Goal: Information Seeking & Learning: Learn about a topic

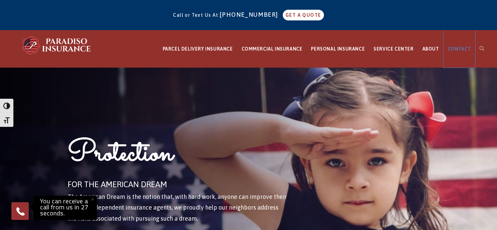
click at [463, 52] on span "CONTACT" at bounding box center [459, 48] width 23 height 5
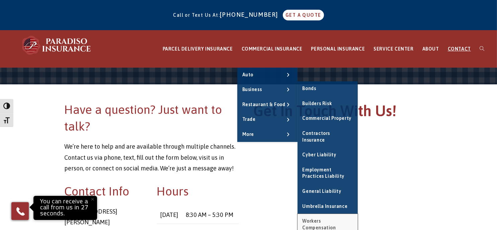
click at [327, 218] on span "Workers Compensation" at bounding box center [318, 224] width 33 height 12
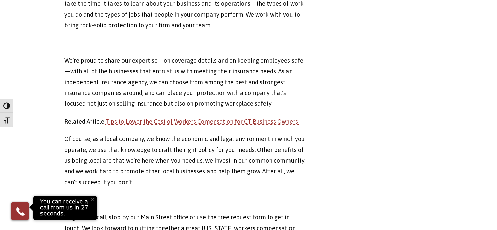
scroll to position [736, 0]
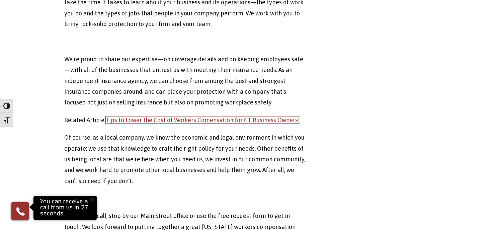
click at [210, 116] on link "Tips to Lower the Cost of Workers Comensation for CT Business Owners!" at bounding box center [203, 119] width 194 height 7
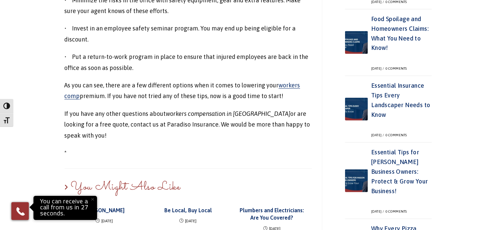
scroll to position [435, 0]
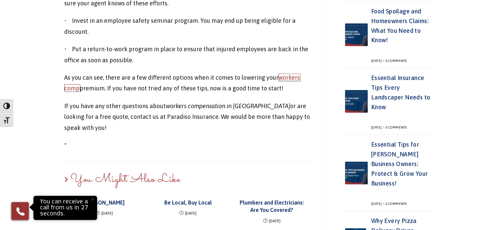
click at [288, 79] on link "workers comp" at bounding box center [183, 83] width 236 height 18
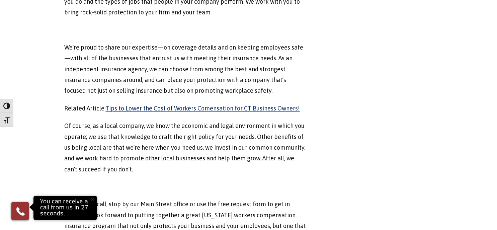
scroll to position [737, 0]
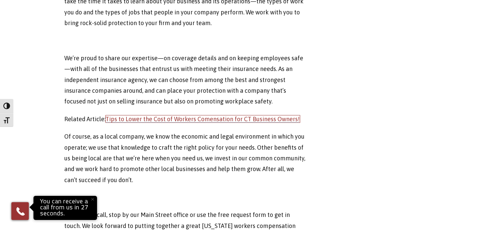
click at [146, 115] on link "Tips to Lower the Cost of Workers Comensation for CT Business Owners!" at bounding box center [203, 118] width 194 height 7
